Goal: Information Seeking & Learning: Compare options

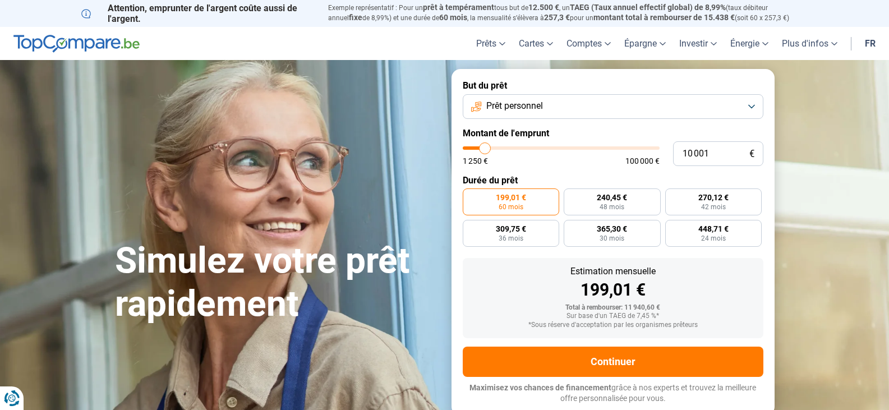
click at [612, 105] on button "Prêt personnel" at bounding box center [613, 106] width 301 height 25
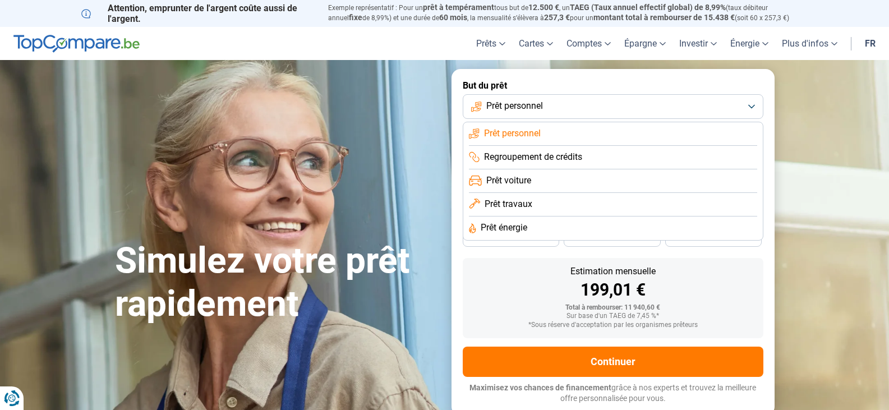
click at [565, 151] on span "Regroupement de crédits" at bounding box center [533, 157] width 98 height 12
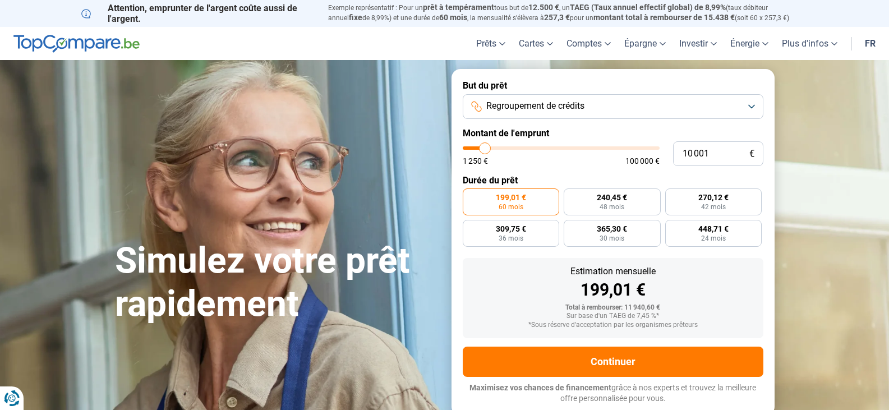
type input "10 500"
type input "10500"
type input "11 000"
type input "11000"
type input "11 500"
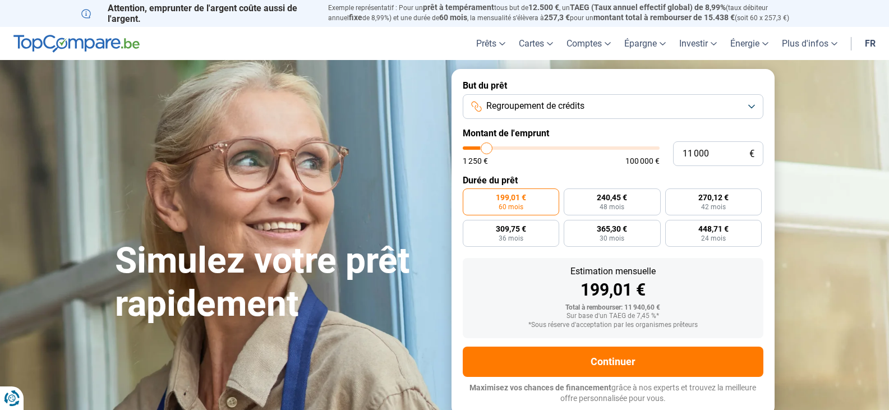
type input "11500"
type input "11 750"
type input "11750"
type input "12 000"
type input "12000"
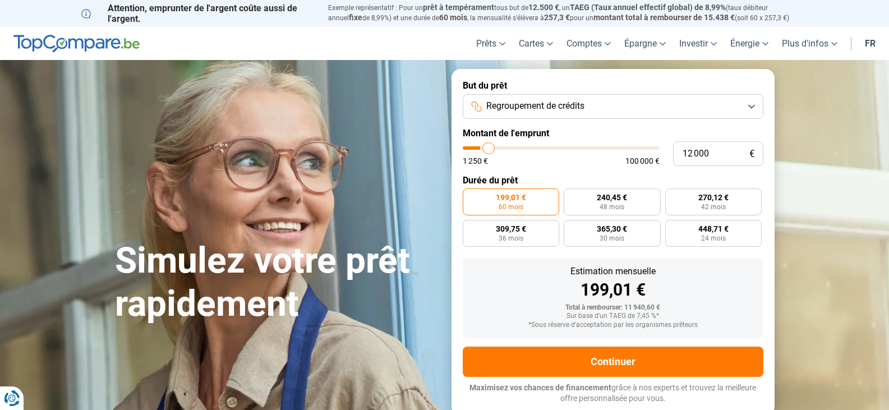
type input "12 750"
type input "12750"
type input "13 250"
type input "13250"
type input "13 500"
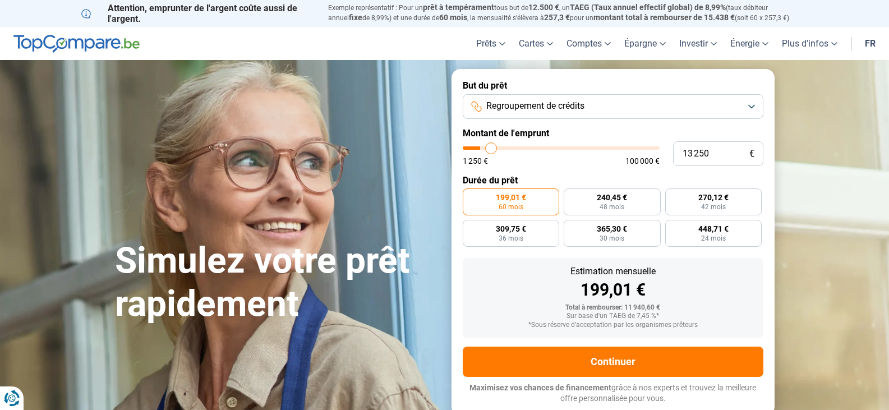
type input "13500"
type input "14 000"
type input "14000"
type input "14 500"
type input "14500"
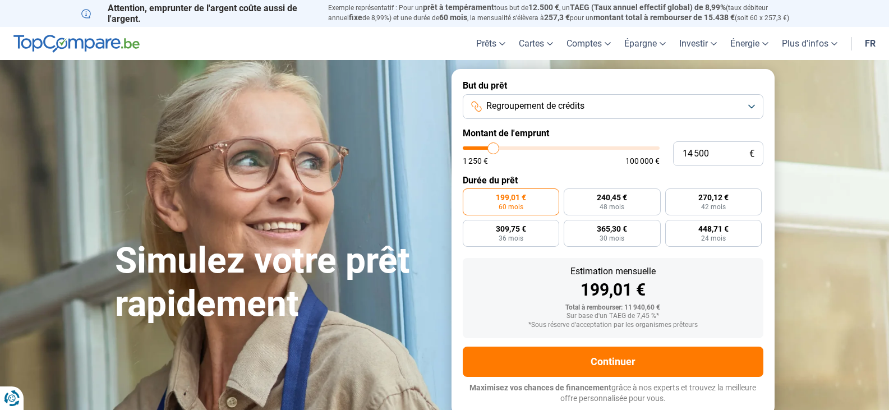
type input "15 500"
type input "15500"
type input "16 000"
type input "16000"
type input "18 500"
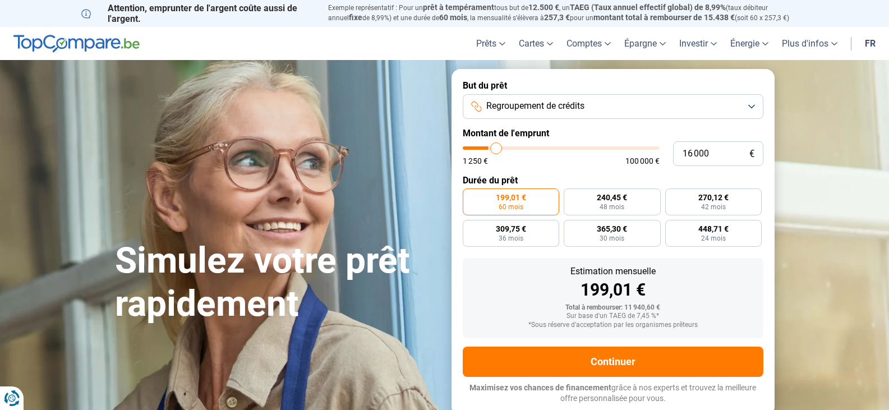
type input "18500"
type input "21 250"
type input "21250"
type input "24 500"
type input "24500"
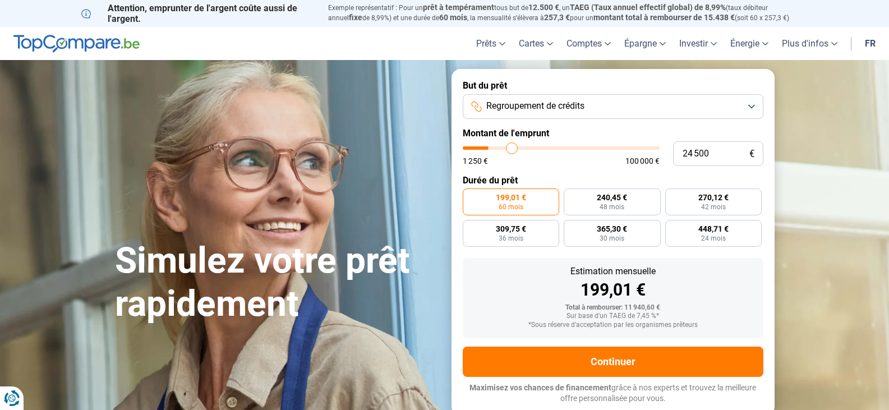
type input "28 750"
type input "28750"
type input "32 500"
type input "32500"
type input "35 750"
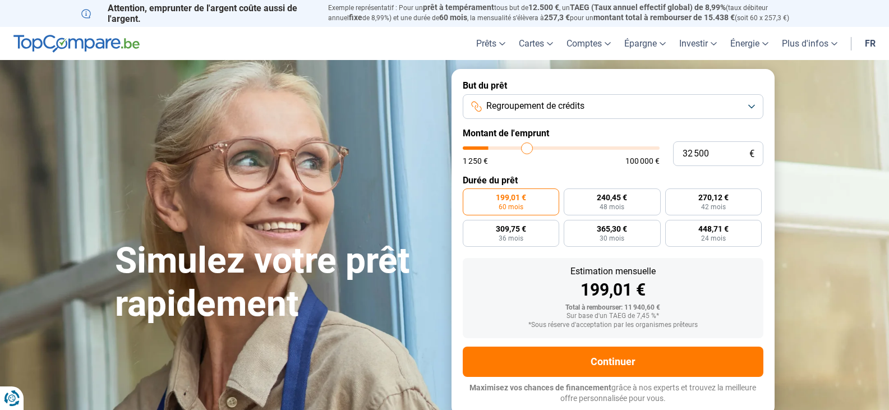
type input "35750"
type input "38 750"
type input "38750"
type input "41 250"
type input "41250"
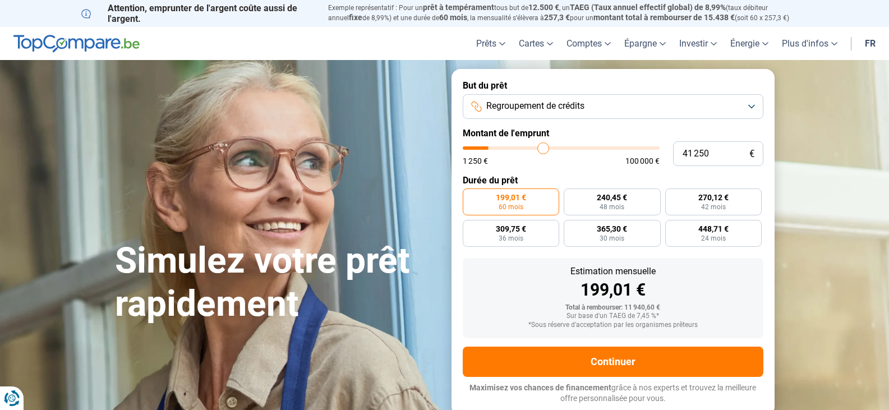
type input "45 250"
type input "45250"
type input "48 000"
type input "48000"
type input "50 500"
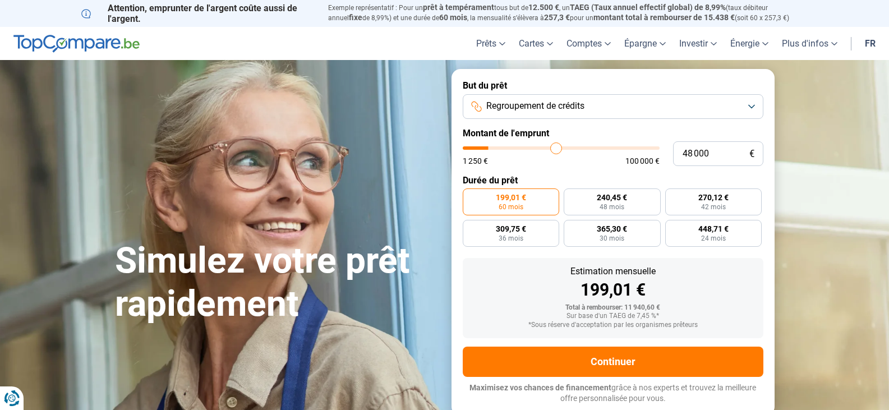
type input "50500"
type input "53 250"
type input "53250"
type input "54 750"
type input "54750"
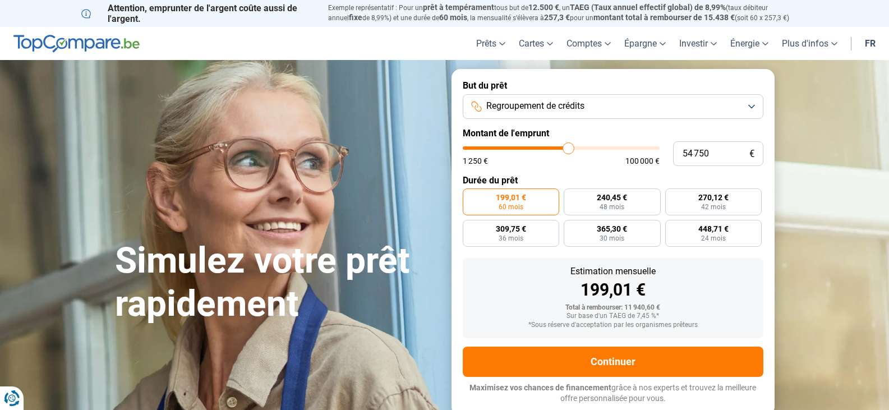
type input "55 000"
type input "55000"
type input "54 250"
type input "54250"
type input "54 000"
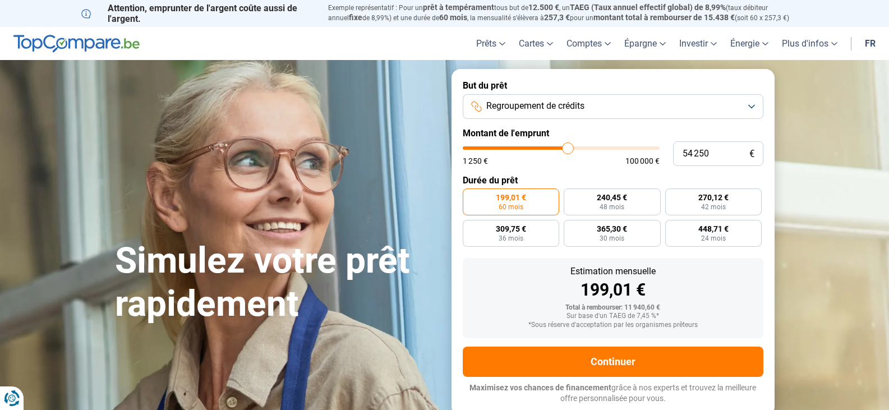
type input "54000"
type input "53 500"
type input "53500"
type input "53 250"
type input "53250"
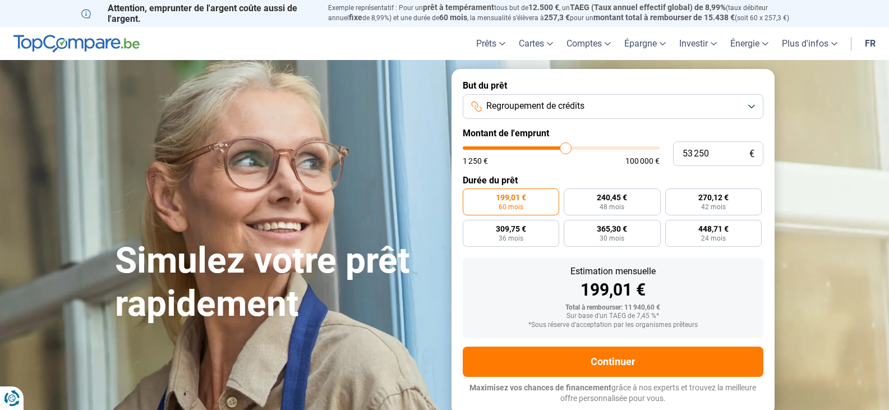
type input "53 000"
type input "53000"
type input "52 750"
type input "52750"
type input "52 500"
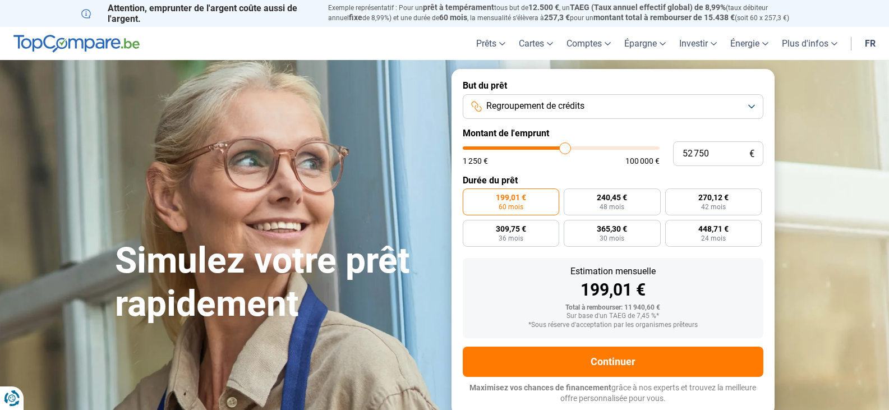
type input "52500"
type input "52 000"
type input "52000"
type input "51 750"
type input "51750"
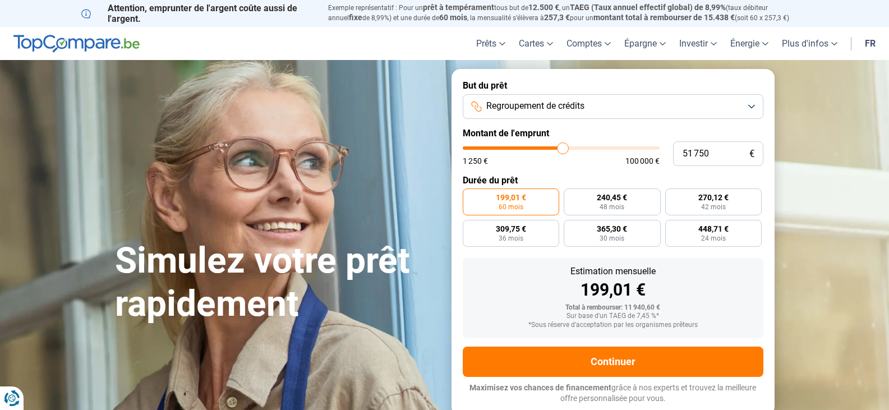
type input "51 500"
type input "51500"
type input "51 250"
type input "51250"
type input "51 000"
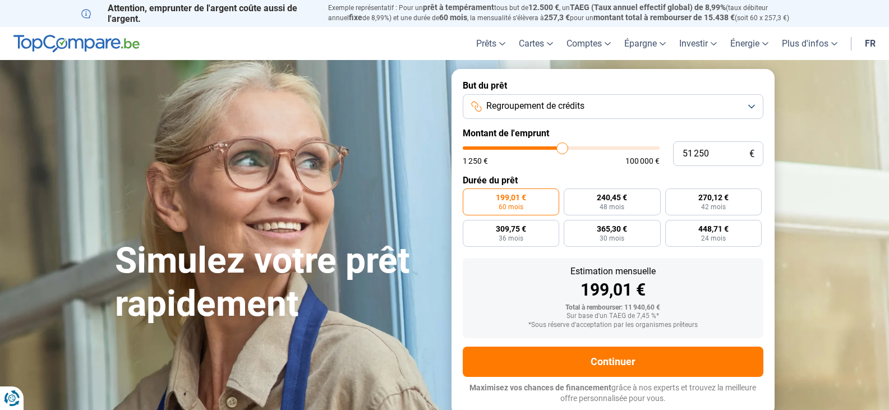
type input "51000"
type input "50 500"
type input "50500"
type input "50 000"
drag, startPoint x: 485, startPoint y: 147, endPoint x: 560, endPoint y: 160, distance: 75.6
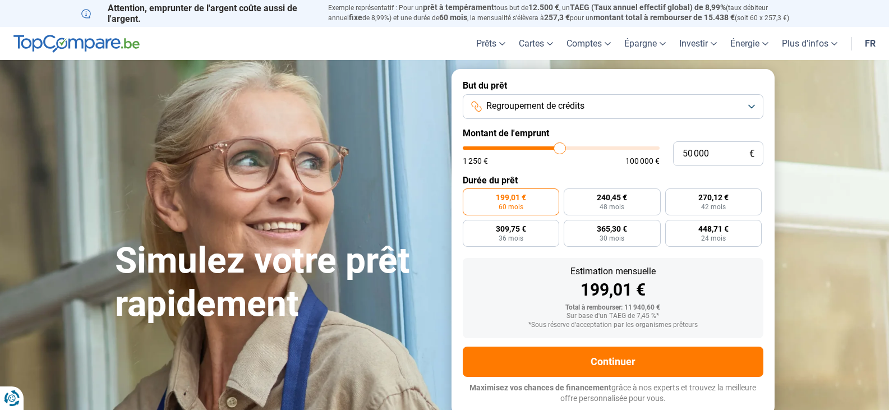
type input "50000"
click at [560, 150] on input "range" at bounding box center [561, 147] width 197 height 3
radio input "false"
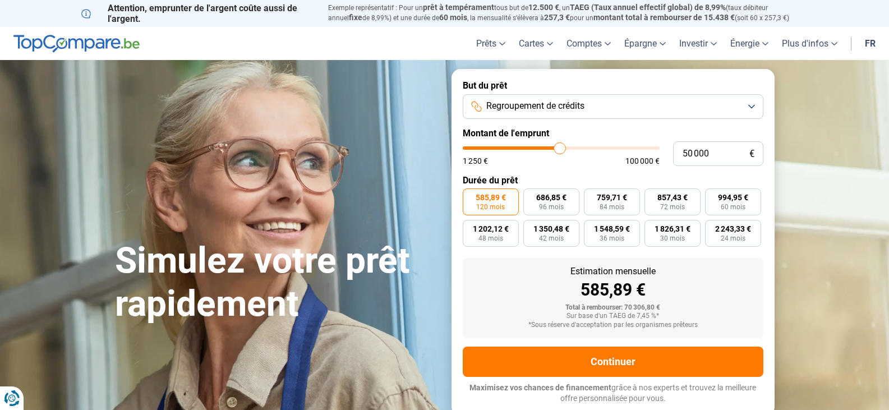
click at [764, 252] on form "But du prêt Regroupement de crédits Montant de l'emprunt 50 000 € 1 250 € 100 0…" at bounding box center [612, 242] width 323 height 346
click at [352, 220] on div "Simulez votre prêt rapidement" at bounding box center [276, 242] width 336 height 167
drag, startPoint x: 689, startPoint y: 154, endPoint x: 682, endPoint y: 154, distance: 6.7
click at [682, 154] on input "50 000" at bounding box center [718, 153] width 90 height 25
click at [683, 158] on input "50 000" at bounding box center [718, 153] width 90 height 25
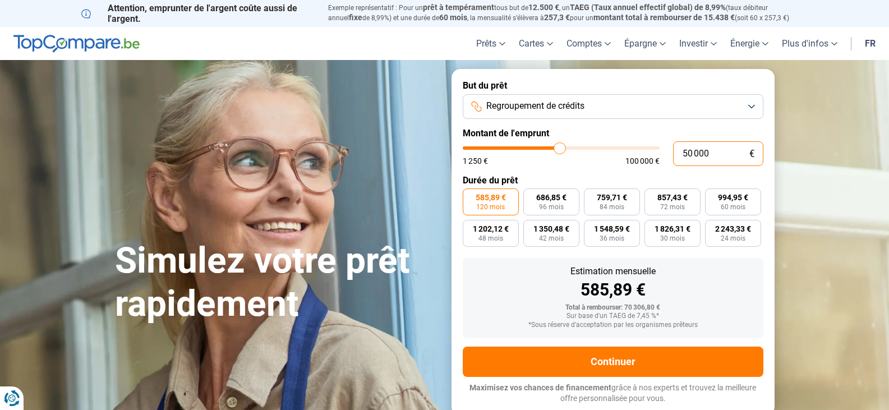
click at [682, 154] on input "50 000" at bounding box center [718, 153] width 90 height 25
type input "60 000"
type input "60000"
click at [300, 248] on h1 "Simulez votre prêt rapidement" at bounding box center [276, 282] width 323 height 86
drag, startPoint x: 688, startPoint y: 154, endPoint x: 666, endPoint y: 153, distance: 22.4
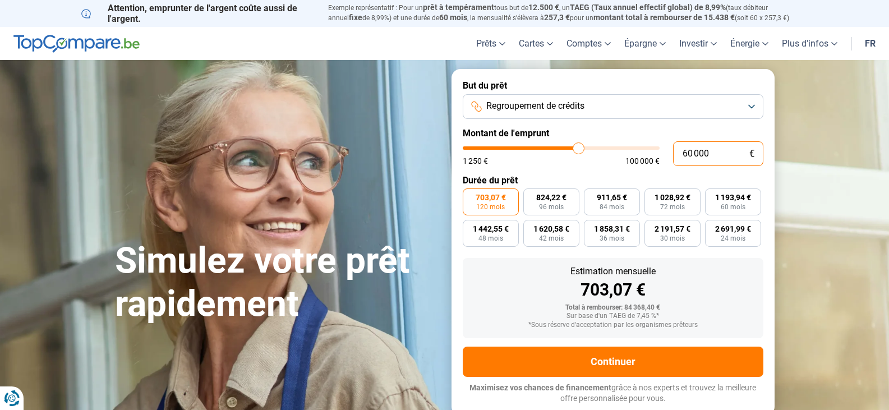
click at [666, 153] on div "60 000 € 1 250 € 100 000 €" at bounding box center [613, 153] width 301 height 25
type input "50 000"
type input "50000"
click at [703, 155] on input "50 000" at bounding box center [718, 153] width 90 height 25
drag, startPoint x: 693, startPoint y: 150, endPoint x: 658, endPoint y: 150, distance: 34.2
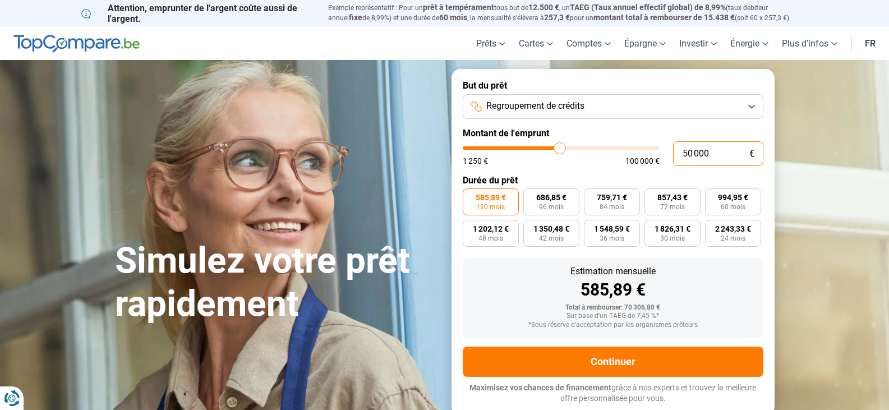
click at [658, 150] on div "50 000 € 1 250 € 100 000 €" at bounding box center [613, 153] width 301 height 25
type input "4 000"
type input "4000"
type input "45 000"
type input "45000"
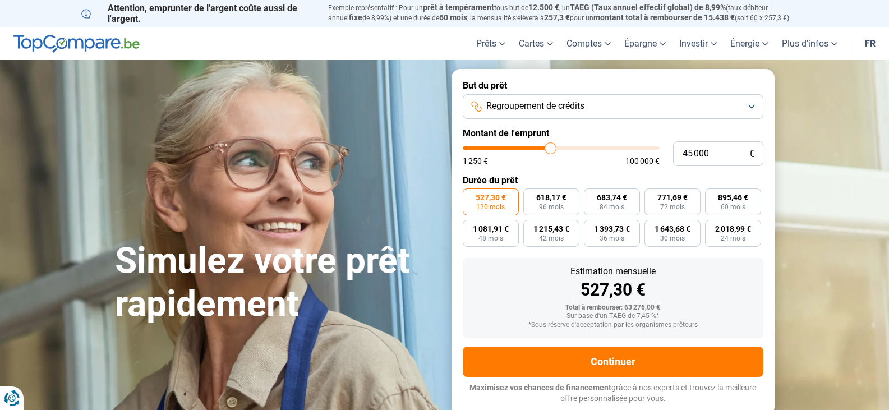
click at [821, 195] on section "Simulez votre prêt rapidement Simulez votre prêt rapidement But du prêt Regroup…" at bounding box center [444, 242] width 889 height 364
click at [658, 161] on span "100 000 €" at bounding box center [642, 161] width 34 height 8
click at [689, 154] on input "45 000" at bounding box center [718, 153] width 90 height 25
type input "40 000"
type input "40000"
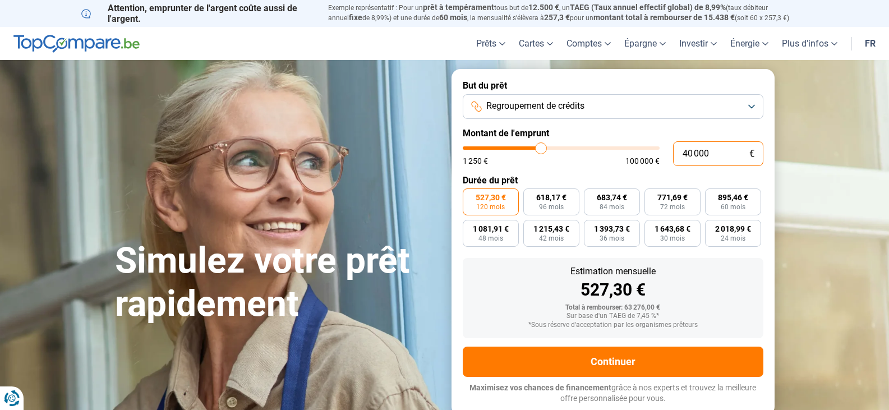
type input "40 000"
click at [616, 159] on div "1 250 € 100 000 €" at bounding box center [561, 161] width 197 height 8
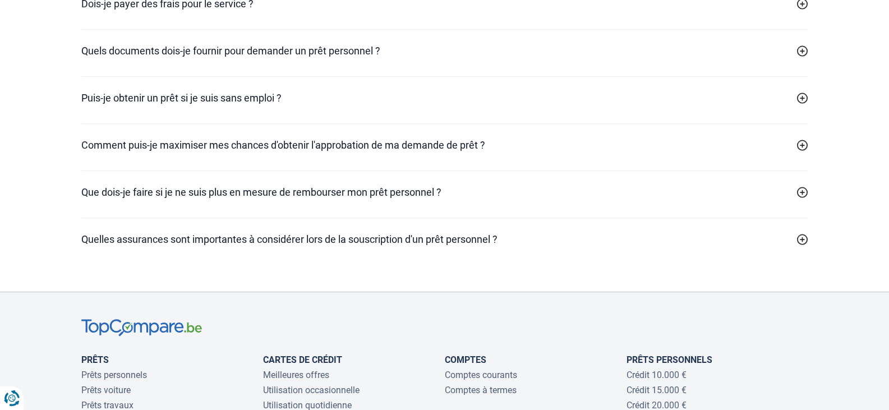
scroll to position [3645, 0]
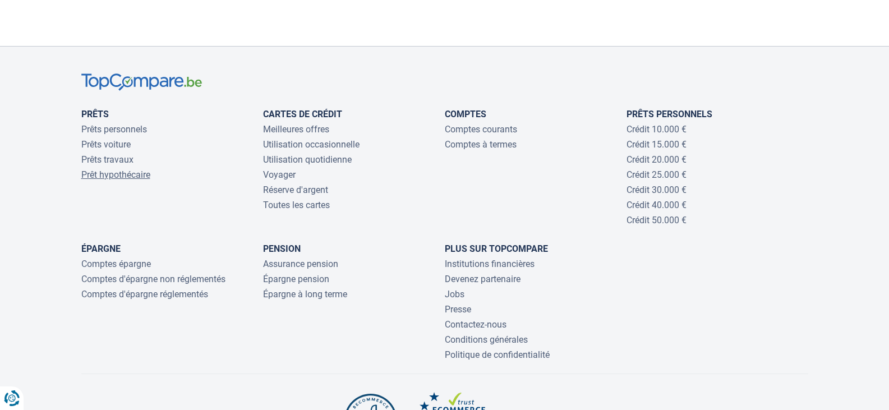
click at [134, 180] on link "Prêt hypothécaire" at bounding box center [115, 174] width 69 height 11
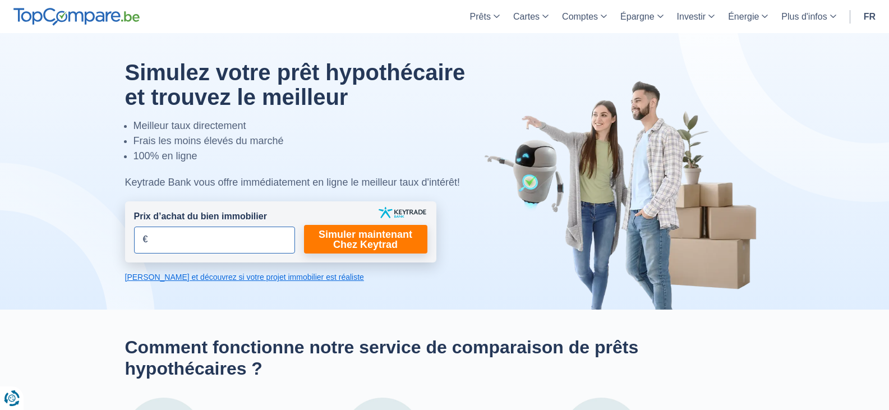
click at [250, 242] on input "Prix d’achat du bien immobilier" at bounding box center [214, 240] width 161 height 27
type input "180.000"
click at [388, 233] on link "Simuler maintenant Chez Keytrad" at bounding box center [365, 239] width 123 height 29
click at [339, 241] on link "Simuler maintenant Chez Keytrad" at bounding box center [365, 239] width 123 height 29
